Goal: Task Accomplishment & Management: Complete application form

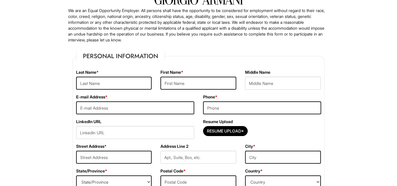
scroll to position [46, 0]
click at [126, 83] on input "text" at bounding box center [114, 82] width 76 height 13
type input "Buszka"
type input "Kiara"
type input "4255180935"
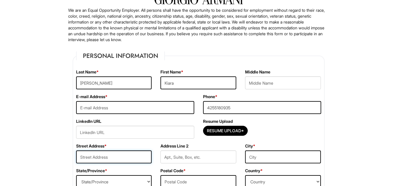
type input "1240 W North Shore Ave"
type input "Apt 2"
type input "Chicago"
select select "IL"
type input "60626"
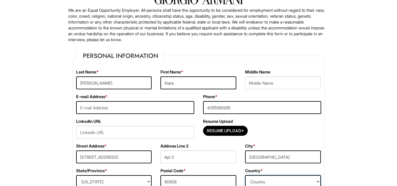
select select "United States of America"
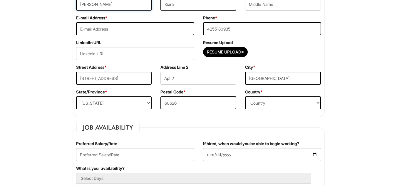
scroll to position [126, 0]
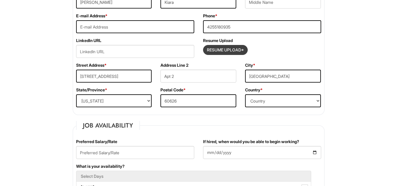
click at [231, 46] on input "Resume Upload*" at bounding box center [225, 49] width 44 height 9
type input "C:\fakepath\Kbuszka-Chicago-Resume.pdf"
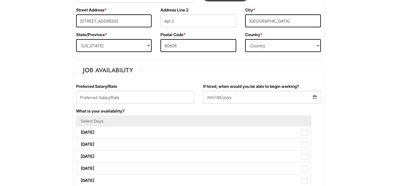
scroll to position [183, 0]
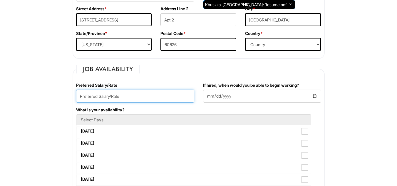
click at [127, 97] on input "text" at bounding box center [135, 96] width 118 height 13
type input "2"
type input "$22 per hour"
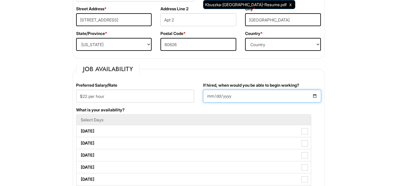
click at [238, 95] on input "If hired, when would you be able to begin working?" at bounding box center [262, 96] width 118 height 13
type input "2025-08-25"
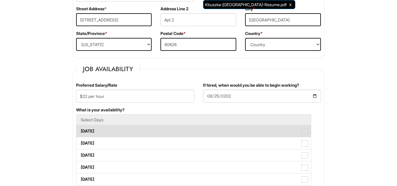
click at [307, 133] on span at bounding box center [304, 131] width 6 height 6
click at [80, 130] on Available_Monday "Monday" at bounding box center [78, 128] width 4 height 4
checkbox Available_Monday "true"
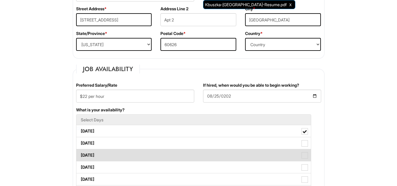
click at [303, 155] on span at bounding box center [304, 155] width 6 height 6
click at [80, 154] on Available_Wednesday "Wednesday" at bounding box center [78, 152] width 4 height 4
checkbox Available_Wednesday "true"
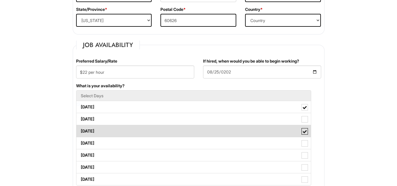
scroll to position [208, 0]
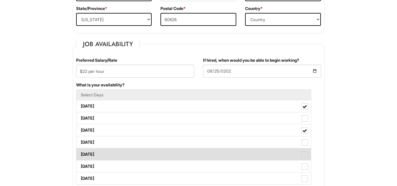
click at [308, 153] on span at bounding box center [304, 154] width 6 height 6
click at [80, 153] on Available_Friday "Friday" at bounding box center [78, 152] width 4 height 4
click at [308, 153] on span at bounding box center [304, 154] width 6 height 6
click at [80, 153] on Available_Friday "Friday" at bounding box center [78, 152] width 4 height 4
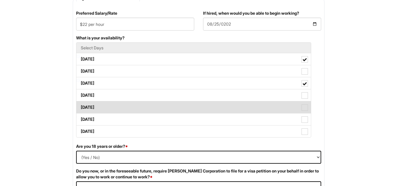
scroll to position [255, 0]
click at [308, 109] on span at bounding box center [304, 107] width 6 height 6
click at [80, 106] on Available_Friday "Friday" at bounding box center [78, 104] width 4 height 4
checkbox Available_Friday "true"
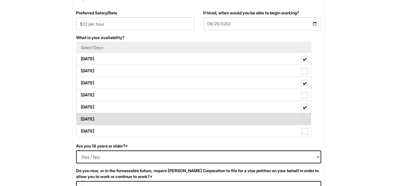
click at [306, 120] on span at bounding box center [304, 119] width 6 height 6
click at [80, 118] on Available_Saturday "Saturday" at bounding box center [78, 116] width 4 height 4
checkbox Available_Saturday "true"
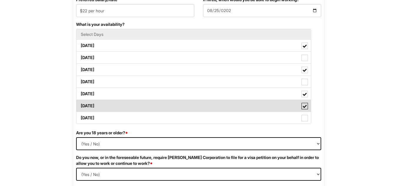
scroll to position [269, 0]
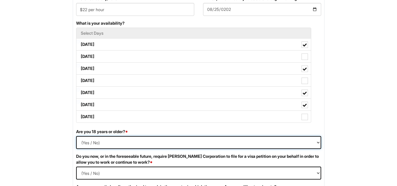
click at [228, 143] on select "(Yes / No) Yes No" at bounding box center [198, 142] width 245 height 13
select select "Yes"
click at [76, 136] on select "(Yes / No) Yes No" at bounding box center [198, 142] width 245 height 13
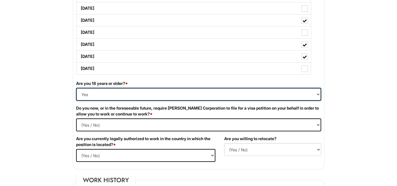
scroll to position [320, 0]
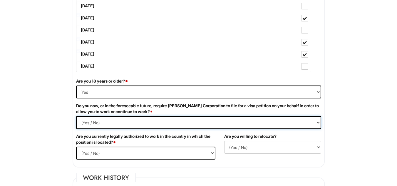
click at [164, 118] on Required "(Yes / No) Yes No" at bounding box center [198, 122] width 245 height 13
select Required "No"
click at [76, 116] on Required "(Yes / No) Yes No" at bounding box center [198, 122] width 245 height 13
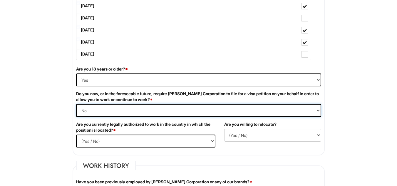
scroll to position [333, 0]
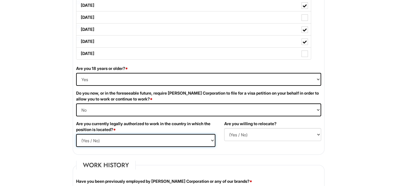
click at [141, 142] on select "(Yes / No) Yes No" at bounding box center [145, 140] width 139 height 13
select select "Yes"
click at [76, 134] on select "(Yes / No) Yes No" at bounding box center [145, 140] width 139 height 13
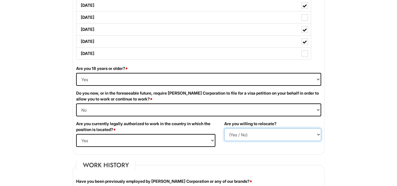
click at [227, 136] on select "(Yes / No) No Yes" at bounding box center [272, 134] width 97 height 13
select select "N"
click at [224, 128] on select "(Yes / No) No Yes" at bounding box center [272, 134] width 97 height 13
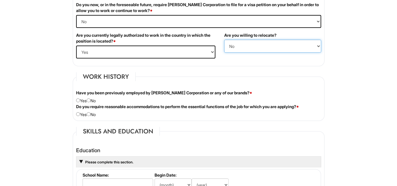
scroll to position [421, 0]
click at [90, 100] on input "radio" at bounding box center [89, 100] width 4 height 4
radio input "true"
drag, startPoint x: 93, startPoint y: 112, endPoint x: 90, endPoint y: 114, distance: 3.3
click at [90, 114] on div "Do you require reasonable accommodations to perform the essential functions of …" at bounding box center [199, 110] width 254 height 14
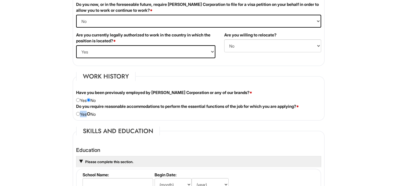
click at [90, 114] on input "radio" at bounding box center [89, 114] width 4 height 4
radio input "true"
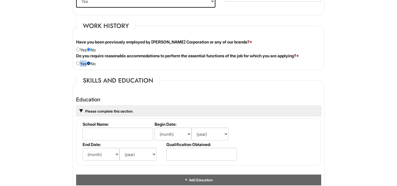
scroll to position [472, 0]
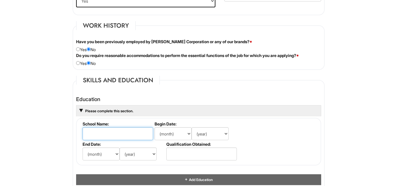
click at [106, 137] on input "text" at bounding box center [118, 133] width 71 height 13
type input "Loyola University Chicago"
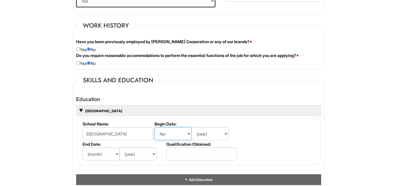
select select "8"
select select "2023"
click at [97, 154] on select "(month) Jan Feb Mar Apr May Jun Jul Aug Sep Oct Nov Dec" at bounding box center [101, 153] width 37 height 13
select select "5"
click at [83, 147] on select "(month) Jan Feb Mar Apr May Jun Jul Aug Sep Oct Nov Dec" at bounding box center [101, 153] width 37 height 13
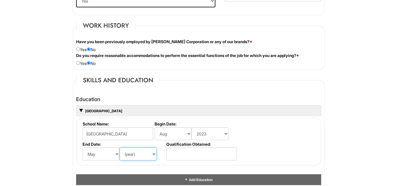
click at [137, 152] on select "(year) 2029 2028 2027 2026 2025 2024 2023 2022 2021 2020 2019 2018 2017 2016 20…" at bounding box center [138, 153] width 37 height 13
select select "2027"
click at [120, 147] on select "(year) 2029 2028 2027 2026 2025 2024 2023 2022 2021 2020 2019 2018 2017 2016 20…" at bounding box center [138, 153] width 37 height 13
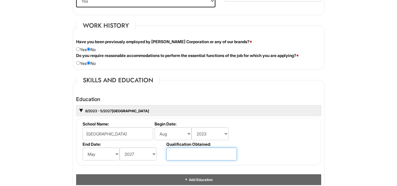
click at [190, 159] on input "text" at bounding box center [201, 153] width 71 height 13
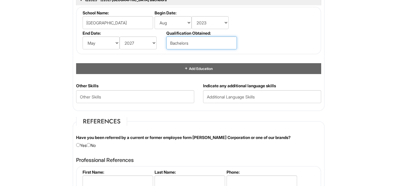
scroll to position [585, 0]
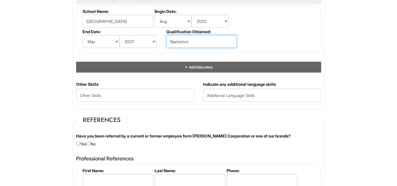
type input "Bachelors"
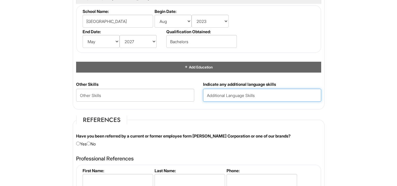
click at [221, 94] on input "text" at bounding box center [262, 95] width 118 height 13
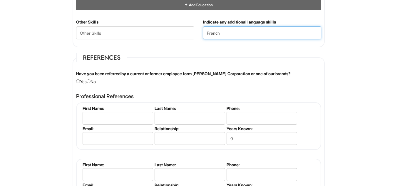
scroll to position [647, 0]
type input "French"
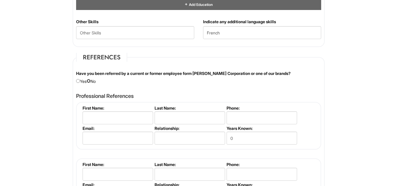
click at [90, 82] on input "radio" at bounding box center [89, 81] width 4 height 4
radio input "true"
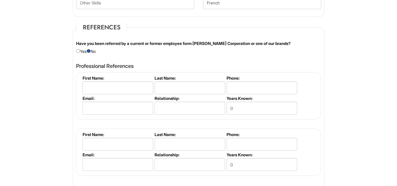
scroll to position [677, 0]
click at [108, 92] on input "text" at bounding box center [118, 88] width 71 height 13
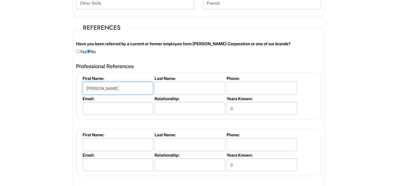
type input "Lori"
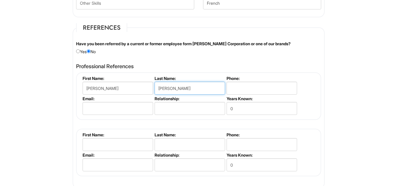
type input "Fitzpatrick"
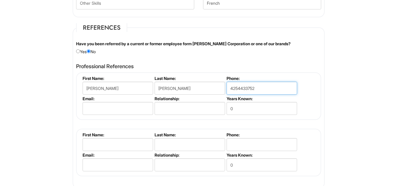
type input "4254433752"
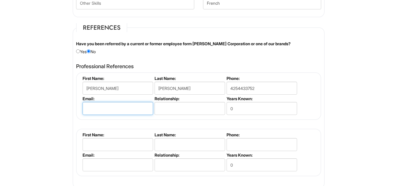
click at [113, 107] on input "email" at bounding box center [118, 108] width 71 height 13
type input "lorimfitzpatrick@yahoo.com"
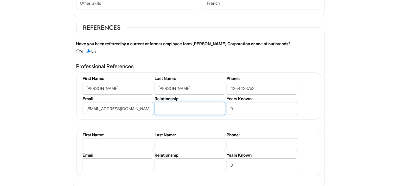
click at [164, 108] on input "text" at bounding box center [190, 108] width 71 height 13
type input "Coworkwe"
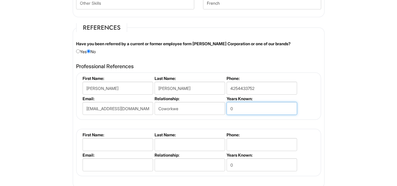
type input "6"
type input "9"
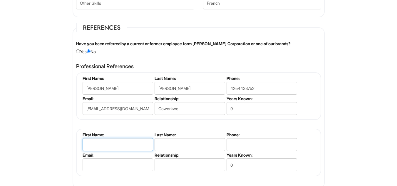
click at [112, 144] on input "text" at bounding box center [118, 144] width 71 height 13
type input "Ashley"
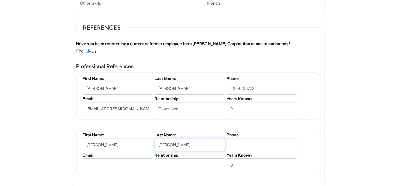
type input "Perez"
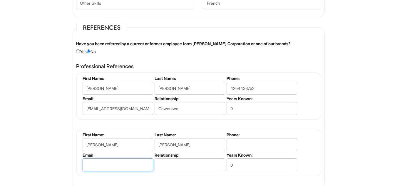
click at [103, 167] on input "email" at bounding box center [118, 164] width 71 height 13
type input "aperez@luc.edu"
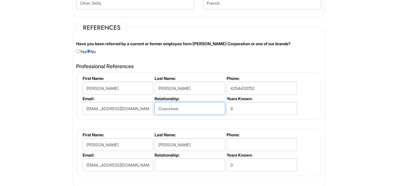
click at [179, 108] on input "Coworkwe" at bounding box center [190, 108] width 71 height 13
type input "Coworker"
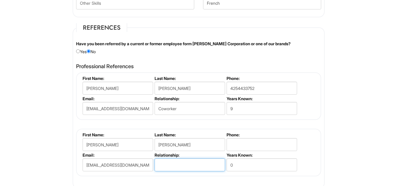
click at [170, 160] on input "text" at bounding box center [190, 164] width 71 height 13
type input "Manager"
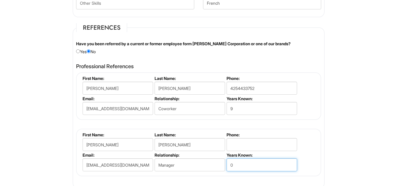
type input "1"
type input "2"
type input "1"
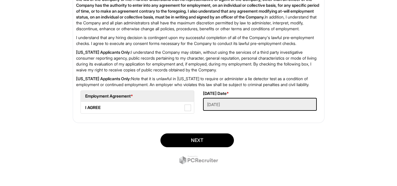
scroll to position [985, 0]
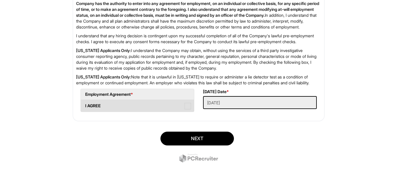
type input "2"
click at [179, 108] on label "I AGREE" at bounding box center [137, 106] width 113 height 12
click at [85, 105] on AGREE "I AGREE" at bounding box center [83, 103] width 4 height 4
checkbox AGREE "true"
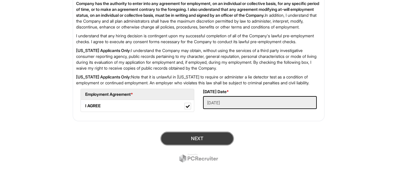
click at [192, 143] on button "Next" at bounding box center [196, 139] width 73 height 14
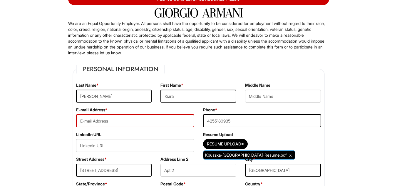
scroll to position [45, 0]
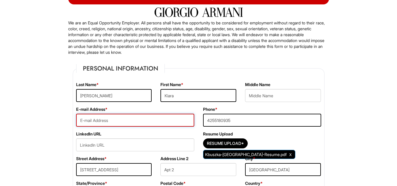
click at [147, 125] on input "email" at bounding box center [135, 120] width 118 height 13
type input "kbuszka@luc.edu"
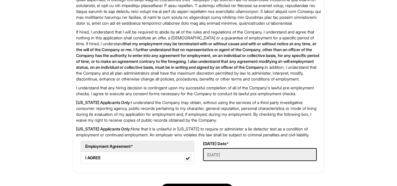
scroll to position [997, 0]
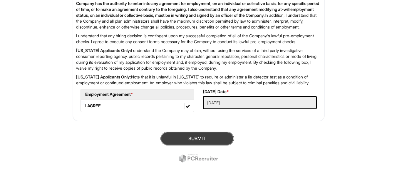
click at [186, 137] on button "SUBMIT" at bounding box center [196, 139] width 73 height 14
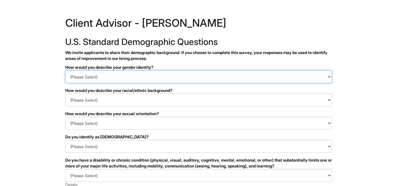
click at [170, 75] on select "(Please Select) Man Woman Non-binary I prefer to self-describe I don't wish to …" at bounding box center [198, 76] width 267 height 13
select select "Woman"
click at [65, 70] on select "(Please Select) Man Woman Non-binary I prefer to self-describe I don't wish to …" at bounding box center [198, 76] width 267 height 13
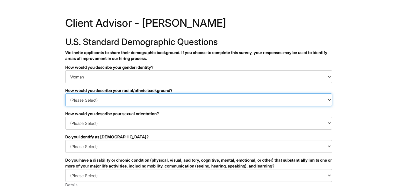
click at [118, 96] on select "(Please Select) Black or of African descent East Asian Hispanic, Latinx or of S…" at bounding box center [198, 99] width 267 height 13
select select "White or European"
click at [65, 93] on select "(Please Select) Black or of African descent East Asian Hispanic, Latinx or of S…" at bounding box center [198, 99] width 267 height 13
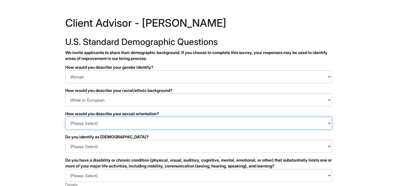
click at [110, 125] on select "(Please Select) Asexual Bisexual and/or pansexual Gay Heterosexual Lesbian Quee…" at bounding box center [198, 123] width 267 height 13
select select "Heterosexual"
click at [65, 117] on select "(Please Select) Asexual Bisexual and/or pansexual Gay Heterosexual Lesbian Quee…" at bounding box center [198, 123] width 267 height 13
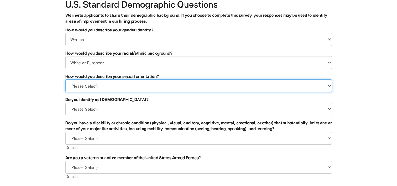
scroll to position [38, 0]
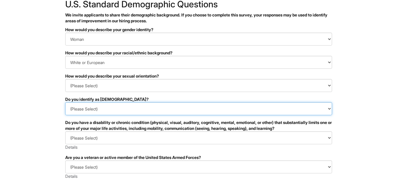
click at [114, 105] on select "(Please Select) Yes No I prefer to self-describe I don't wish to answer" at bounding box center [198, 108] width 267 height 13
select select "No"
click at [65, 102] on select "(Please Select) Yes No I prefer to self-describe I don't wish to answer" at bounding box center [198, 108] width 267 height 13
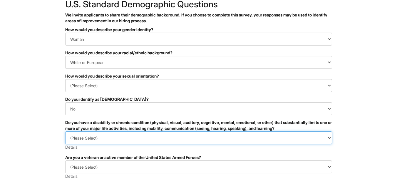
click at [103, 141] on select "(Please Select) YES, I HAVE A DISABILITY (or previously had a disability) NO, I…" at bounding box center [198, 137] width 267 height 13
select select "NO, I DON'T HAVE A DISABILITY"
click at [65, 131] on select "(Please Select) YES, I HAVE A DISABILITY (or previously had a disability) NO, I…" at bounding box center [198, 137] width 267 height 13
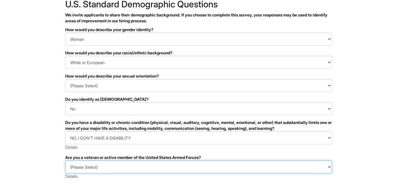
click at [112, 164] on select "(Please Select) I IDENTIFY AS ONE OR MORE OF THE CLASSIFICATIONS OF PROTECTED V…" at bounding box center [198, 166] width 267 height 13
select select "I AM NOT A PROTECTED VETERAN"
click at [65, 160] on select "(Please Select) I IDENTIFY AS ONE OR MORE OF THE CLASSIFICATIONS OF PROTECTED V…" at bounding box center [198, 166] width 267 height 13
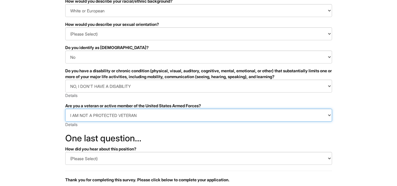
scroll to position [90, 0]
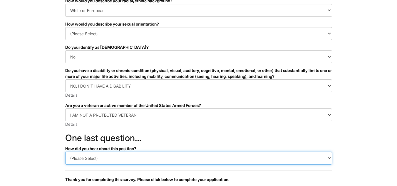
click at [105, 161] on select "(Please Select) CareerBuilder Indeed LinkedIn Monster Referral Other" at bounding box center [198, 158] width 267 height 13
select select "LinkedIn"
click at [65, 152] on select "(Please Select) CareerBuilder Indeed LinkedIn Monster Referral Other" at bounding box center [198, 158] width 267 height 13
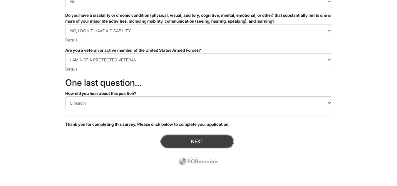
click at [189, 139] on button "Next" at bounding box center [196, 142] width 73 height 14
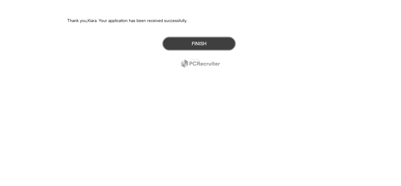
click at [195, 43] on button "Finish" at bounding box center [198, 44] width 73 height 14
